Goal: Information Seeking & Learning: Learn about a topic

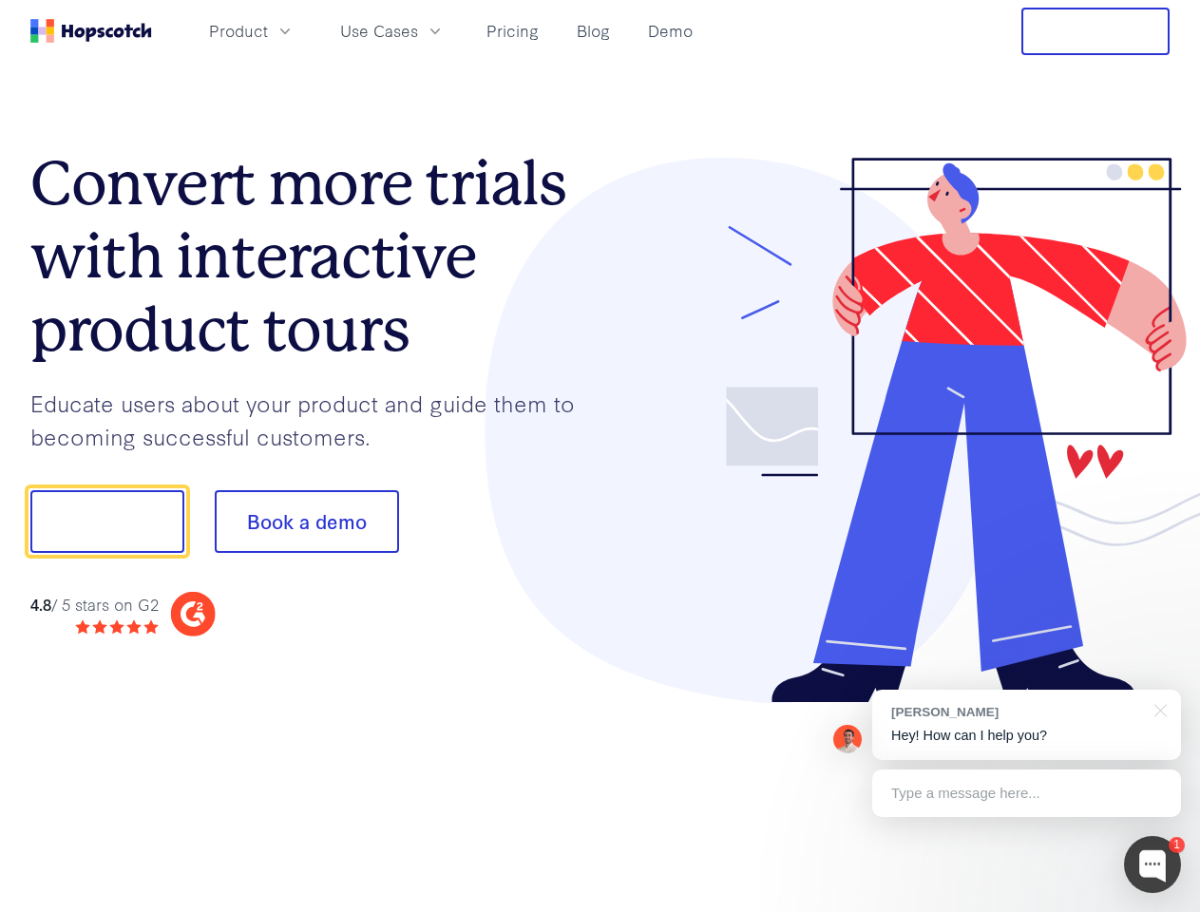
click at [600, 456] on div at bounding box center [885, 431] width 570 height 546
click at [268, 30] on span "Product" at bounding box center [238, 31] width 59 height 24
click at [418, 30] on span "Use Cases" at bounding box center [379, 31] width 78 height 24
click at [1095, 31] on button "Free Trial" at bounding box center [1095, 31] width 148 height 47
click at [106, 521] on button "Show me!" at bounding box center [107, 521] width 154 height 63
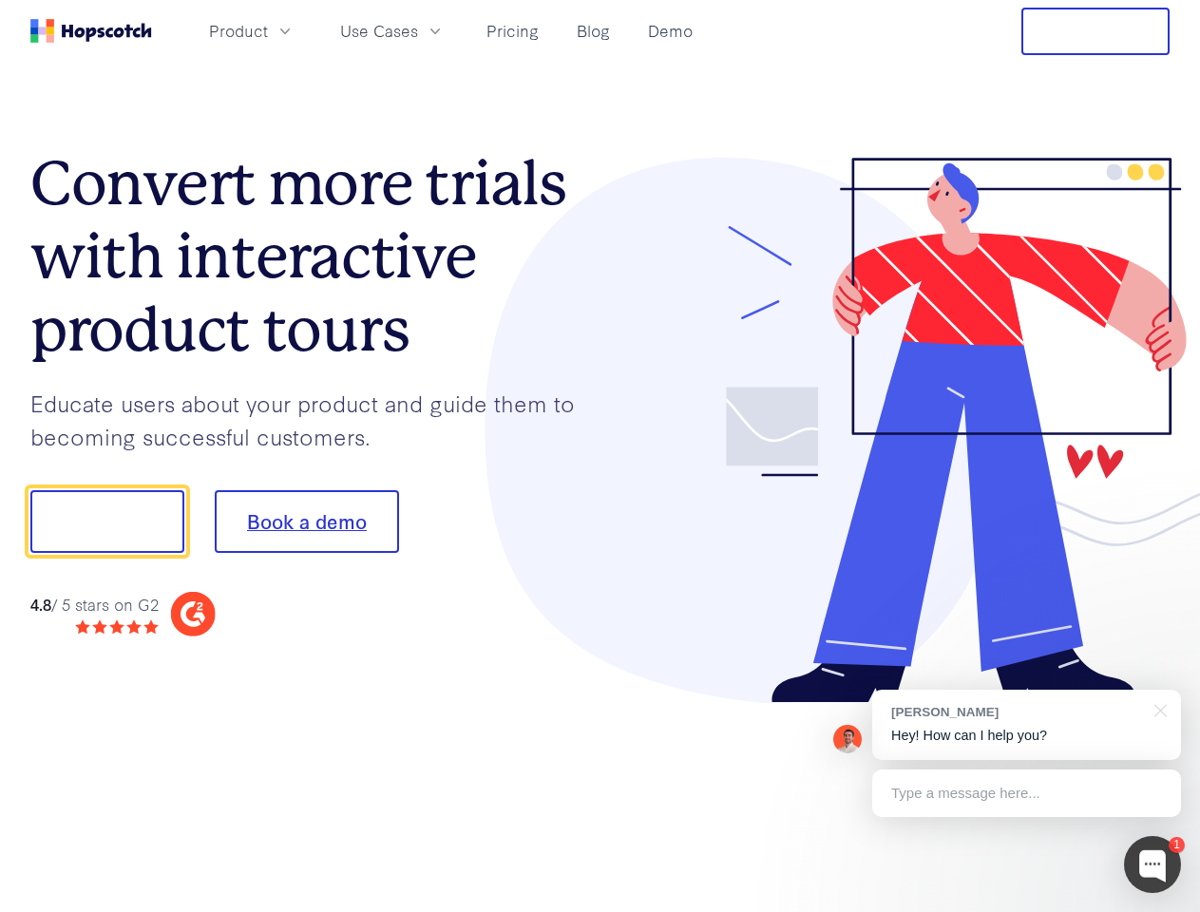
click at [306, 521] on button "Book a demo" at bounding box center [307, 521] width 184 height 63
click at [1152, 864] on div at bounding box center [1152, 864] width 57 height 57
click at [1026, 725] on div "[PERSON_NAME] Hey! How can I help you?" at bounding box center [1026, 725] width 309 height 70
click at [1157, 709] on div at bounding box center [1002, 646] width 356 height 379
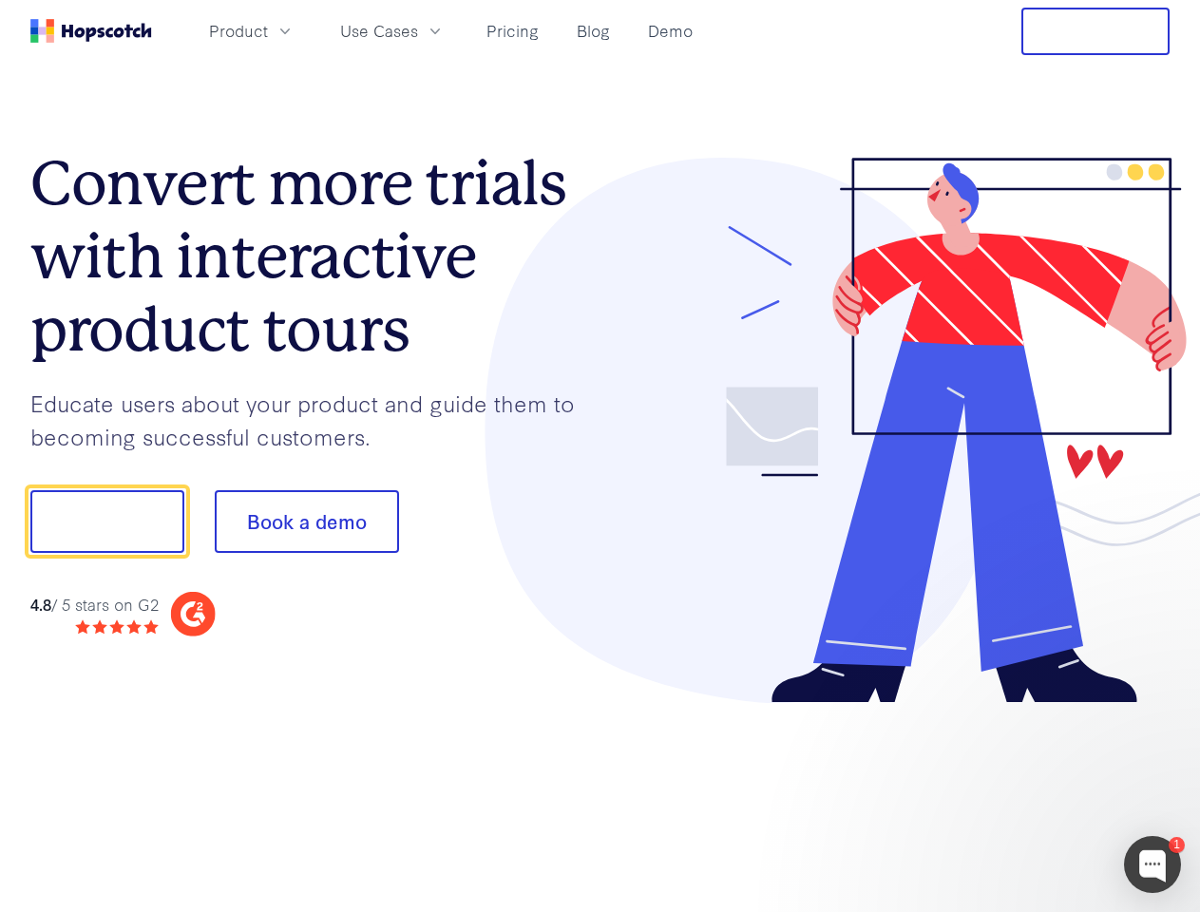
click at [1026, 793] on div at bounding box center [1002, 646] width 356 height 379
